Goal: Check status: Check status

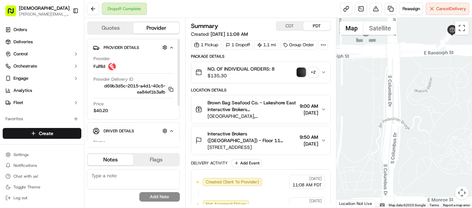
scroll to position [97, 0]
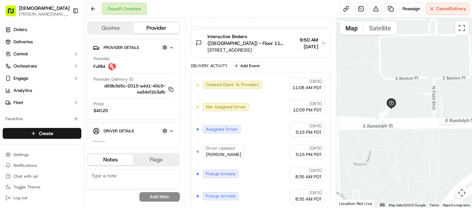
drag, startPoint x: 423, startPoint y: 77, endPoint x: 362, endPoint y: 151, distance: 96.3
click at [362, 151] on div at bounding box center [404, 113] width 136 height 190
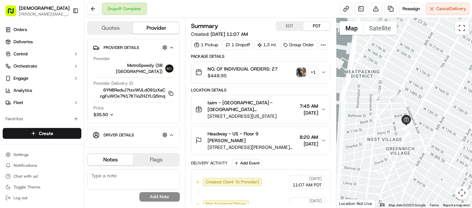
drag, startPoint x: 446, startPoint y: 59, endPoint x: 422, endPoint y: 139, distance: 83.5
click at [422, 139] on div at bounding box center [404, 113] width 136 height 190
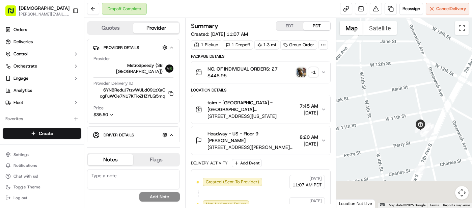
drag, startPoint x: 412, startPoint y: 128, endPoint x: 411, endPoint y: 82, distance: 45.9
click at [411, 82] on div at bounding box center [404, 113] width 136 height 190
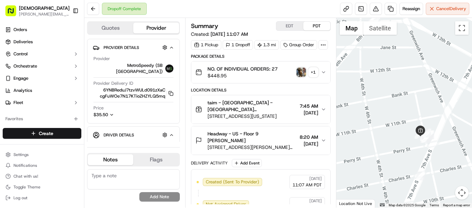
drag, startPoint x: 398, startPoint y: 83, endPoint x: 399, endPoint y: 123, distance: 40.1
click at [398, 123] on div at bounding box center [404, 113] width 136 height 190
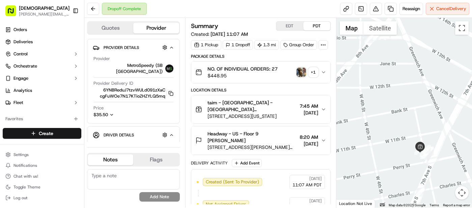
drag, startPoint x: 396, startPoint y: 111, endPoint x: 394, endPoint y: 72, distance: 39.2
click at [394, 72] on div at bounding box center [404, 113] width 136 height 190
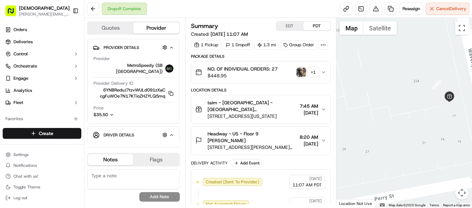
click at [411, 131] on div at bounding box center [404, 113] width 136 height 190
drag, startPoint x: 411, startPoint y: 130, endPoint x: 374, endPoint y: 150, distance: 42.1
click at [374, 149] on div at bounding box center [404, 113] width 136 height 190
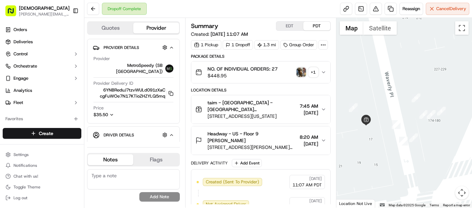
drag, startPoint x: 434, startPoint y: 91, endPoint x: 397, endPoint y: 93, distance: 37.1
click at [397, 93] on div at bounding box center [404, 113] width 136 height 190
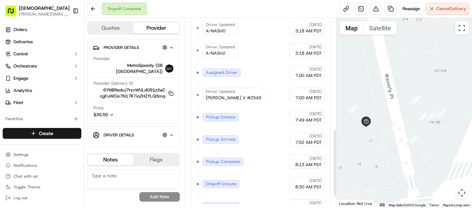
scroll to position [314, 0]
